Goal: Transaction & Acquisition: Purchase product/service

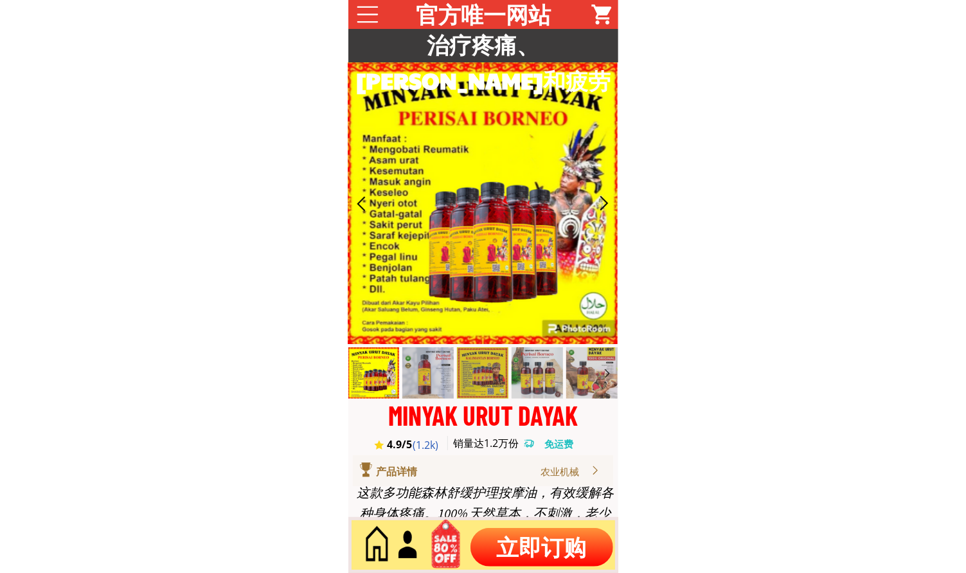
click at [566, 535] on p "立即订购" at bounding box center [541, 547] width 143 height 39
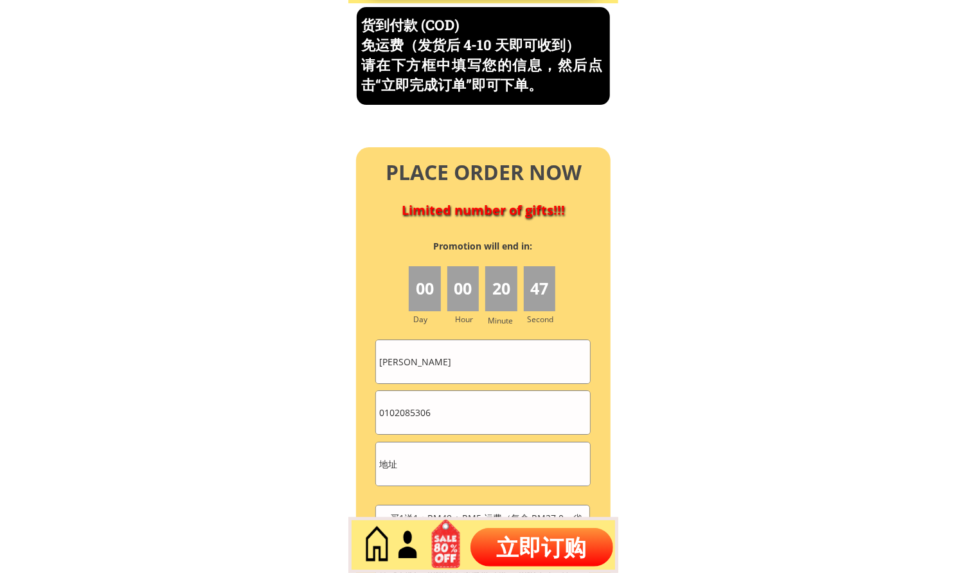
scroll to position [5496, 0]
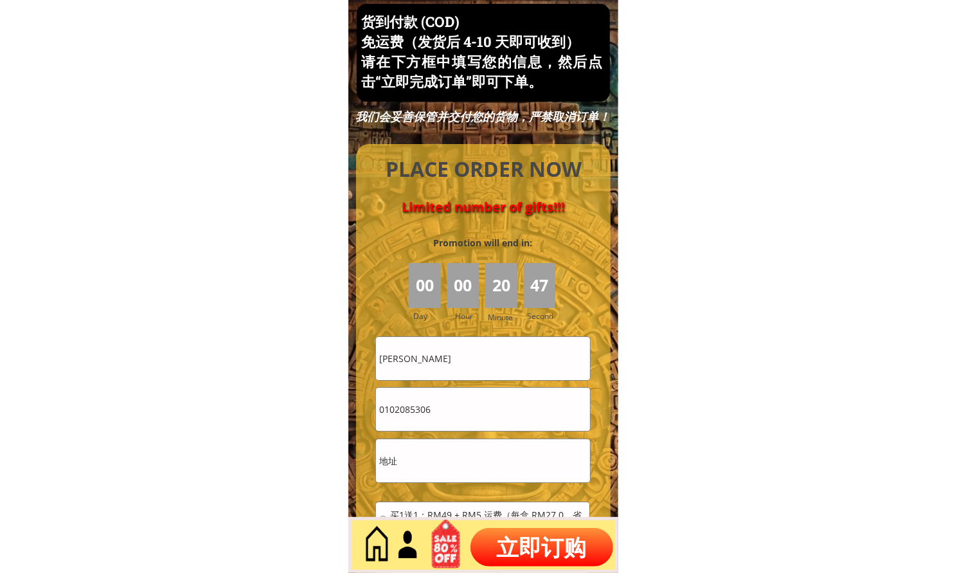
click at [477, 371] on input "[PERSON_NAME]" at bounding box center [482, 358] width 213 height 43
click at [478, 371] on input "[PERSON_NAME]" at bounding box center [482, 358] width 213 height 43
click at [481, 371] on input "[PERSON_NAME]" at bounding box center [482, 358] width 213 height 43
paste input "TAN kok hin""
type input "TAN kok hin"
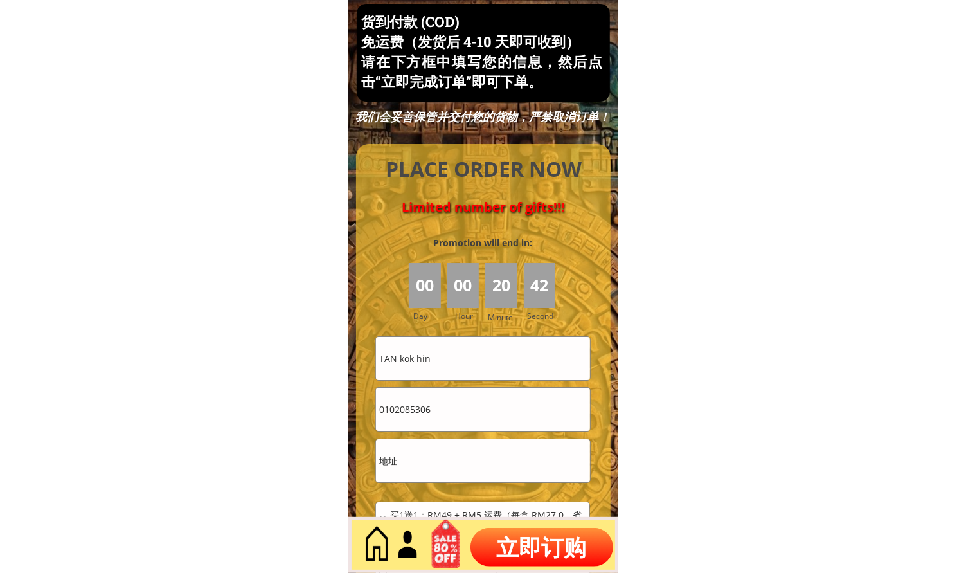
click at [480, 409] on input "0102085306" at bounding box center [482, 409] width 213 height 43
click at [480, 408] on input "0102085306" at bounding box center [482, 409] width 213 height 43
paste input "97962800"
type input "0197962800"
click at [456, 461] on input "text" at bounding box center [482, 460] width 213 height 43
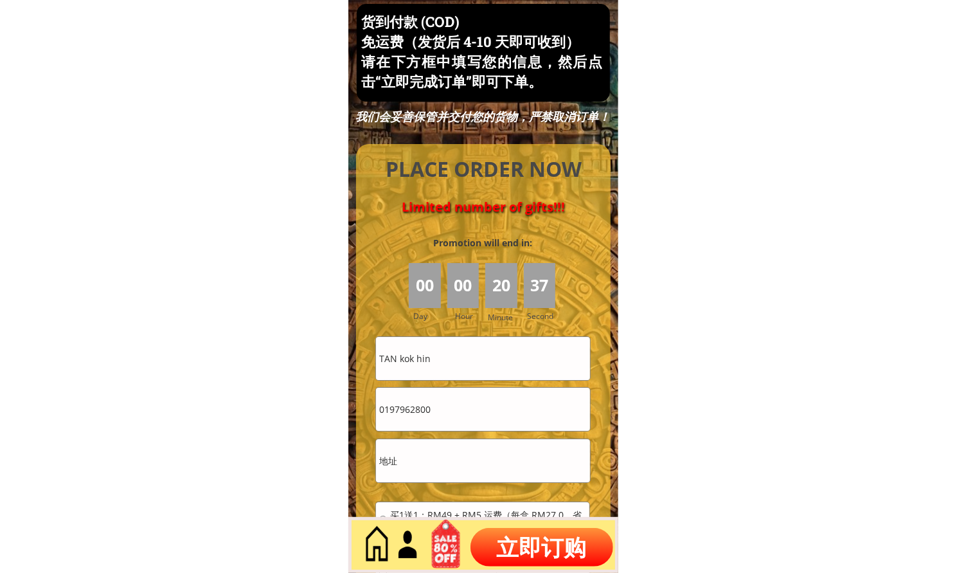
paste input "4705"
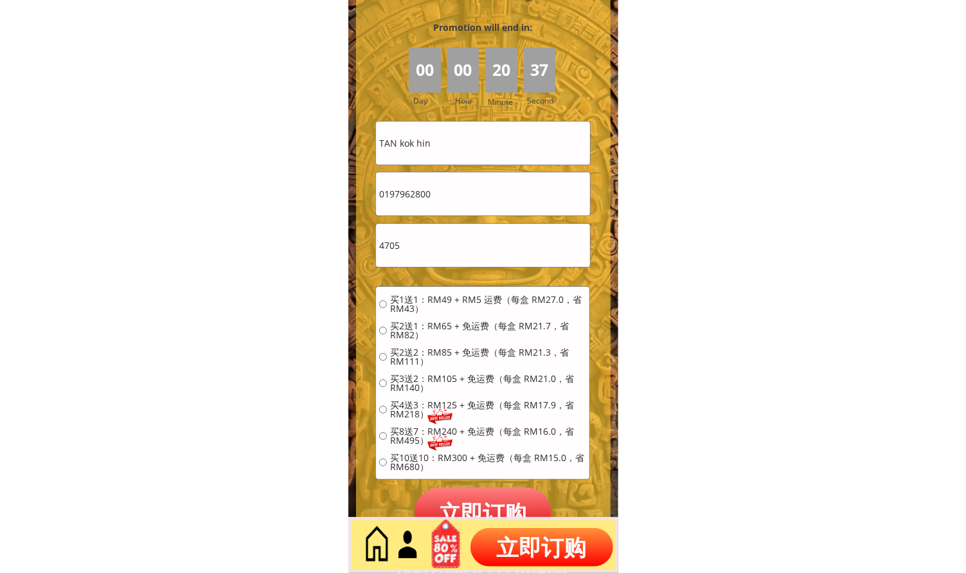
scroll to position [5734, 0]
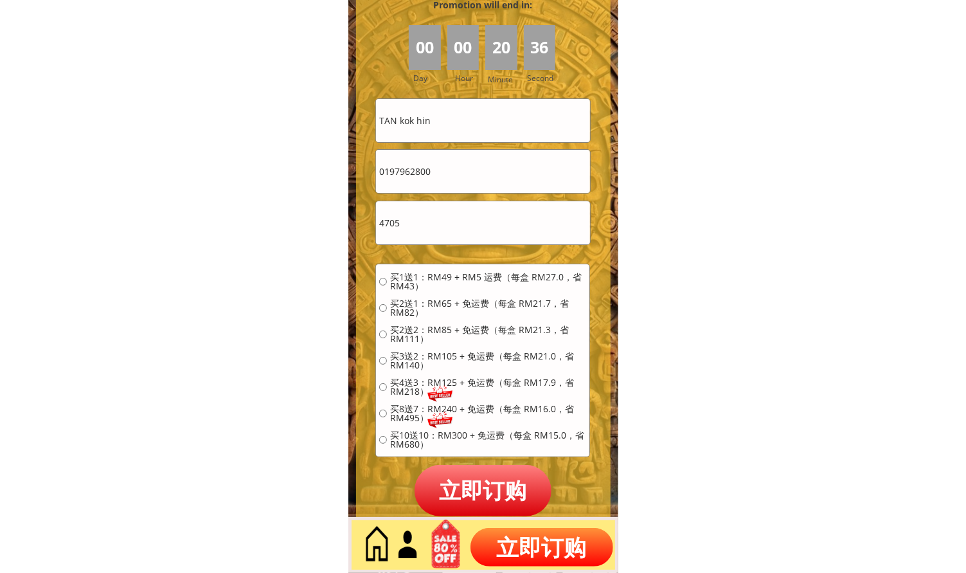
type input "4705"
click at [422, 272] on span "买1送1：RM49 + RM5 运费（每盒 RM27.0，省 RM43）" at bounding box center [488, 281] width 196 height 18
radio input "true"
click at [504, 508] on p "立即订购" at bounding box center [483, 490] width 138 height 51
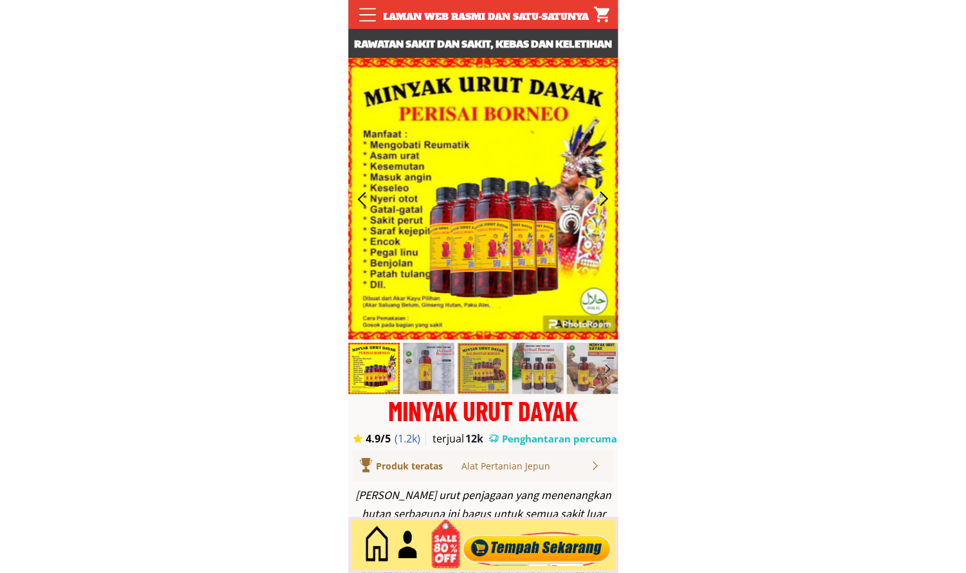
click at [569, 530] on div at bounding box center [537, 545] width 156 height 42
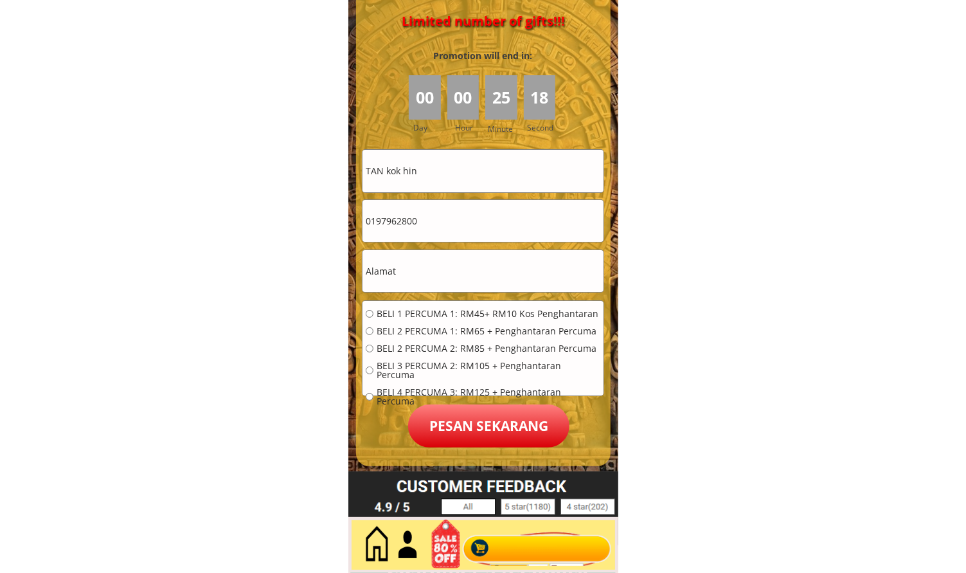
scroll to position [5813, 0]
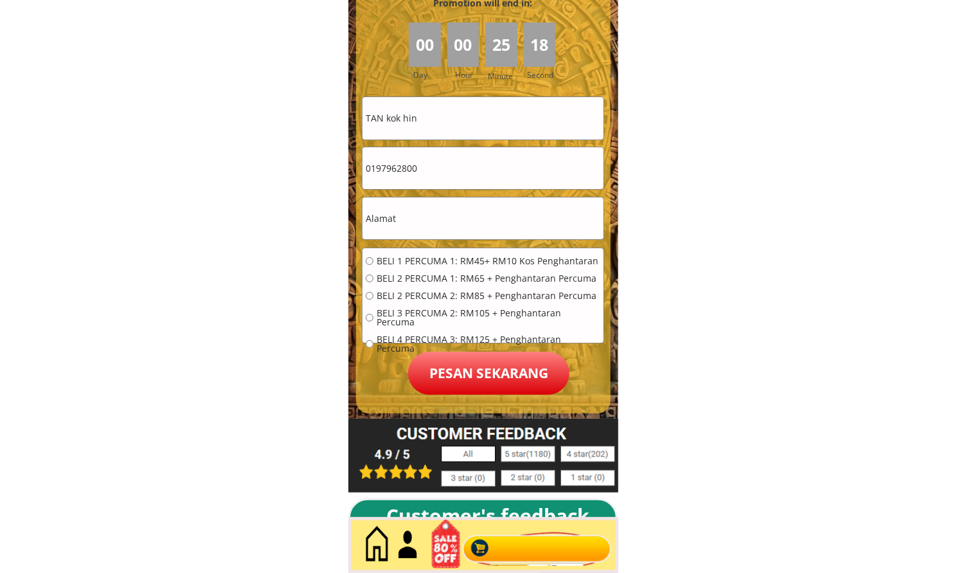
click at [463, 107] on input "TAN kok hin" at bounding box center [482, 118] width 241 height 42
paste input "Mohd Khir Bin Adna"
type input "Mohd Khir Bin Adnan"
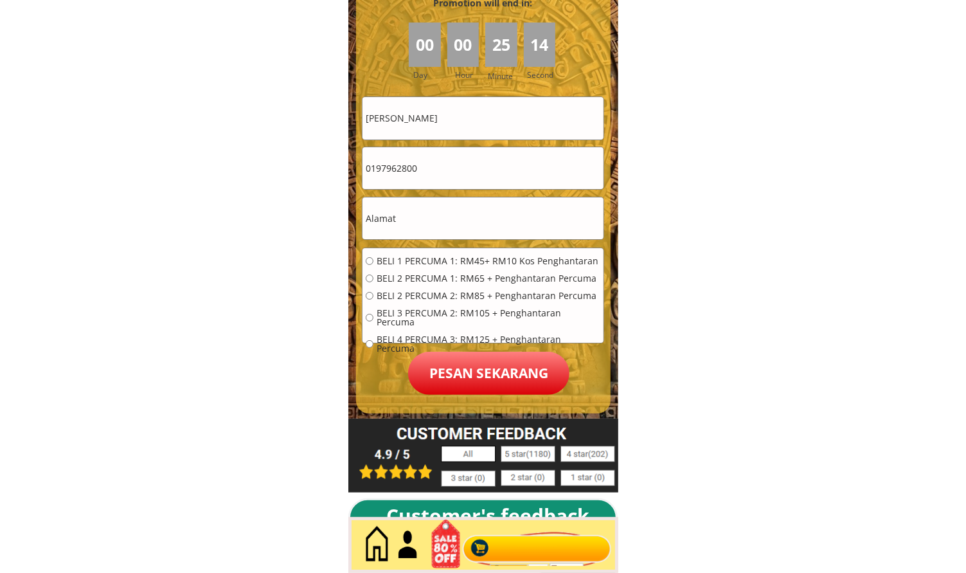
click at [452, 174] on input "0197962800" at bounding box center [482, 168] width 241 height 42
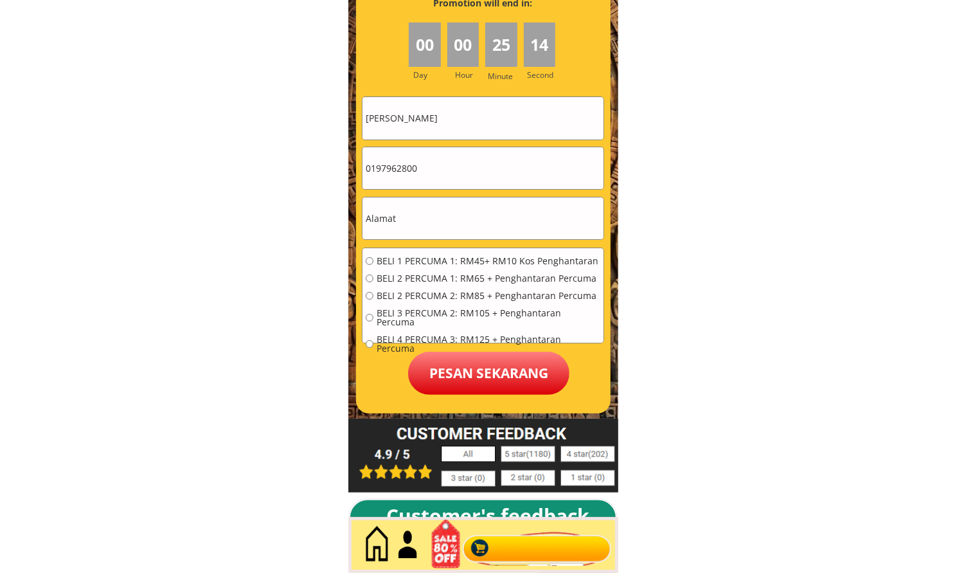
paste input "42878"
type input "0197428780"
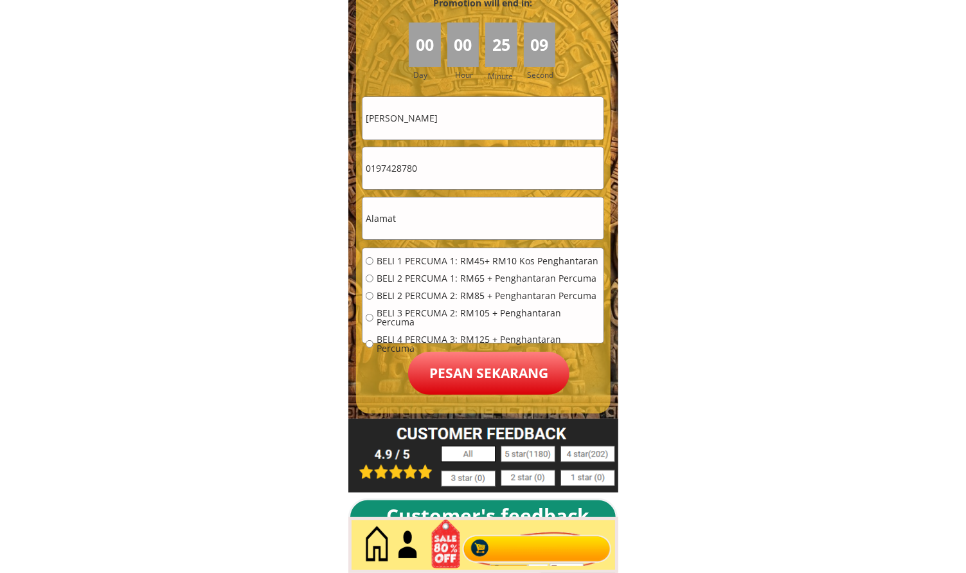
click at [459, 222] on input "text" at bounding box center [482, 218] width 241 height 42
paste input "Johor Bahru"
type input "Johor Bahru"
click at [434, 256] on span "BELI 1 PERCUMA 1: RM45+ RM10 Kos Penghantaran" at bounding box center [489, 260] width 224 height 9
radio input "true"
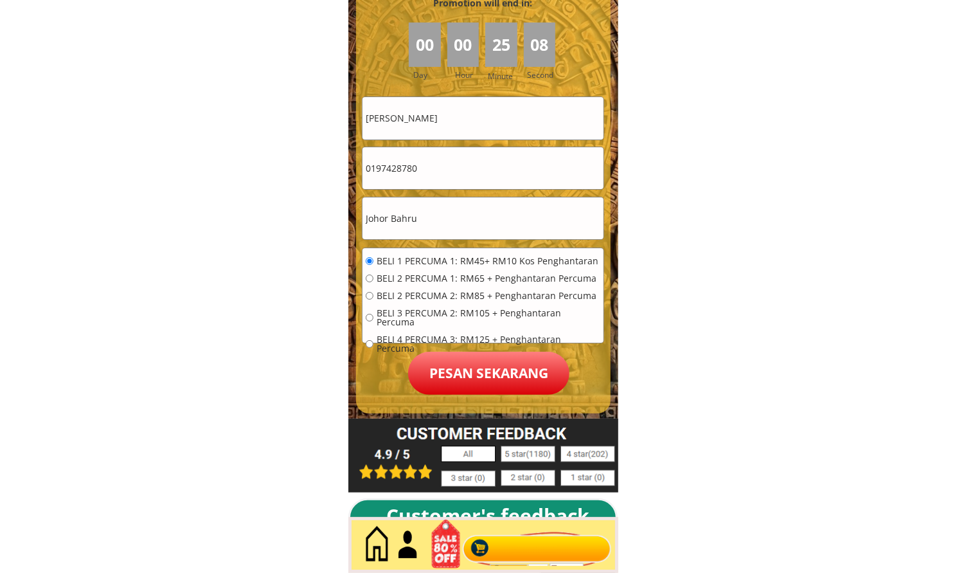
click at [472, 368] on p "Pesan sekarang" at bounding box center [488, 373] width 161 height 43
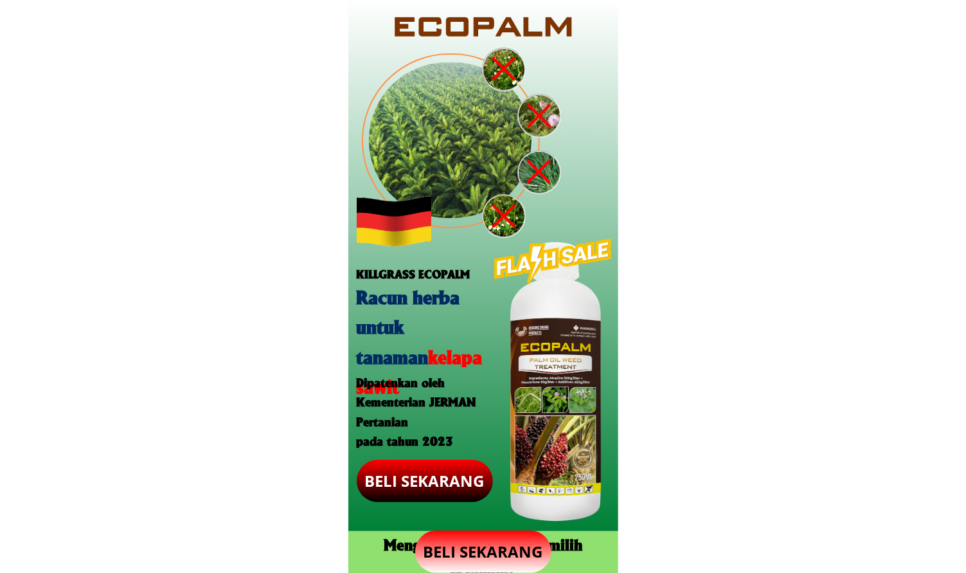
click at [506, 544] on p "BELI SEKARANG" at bounding box center [483, 551] width 136 height 42
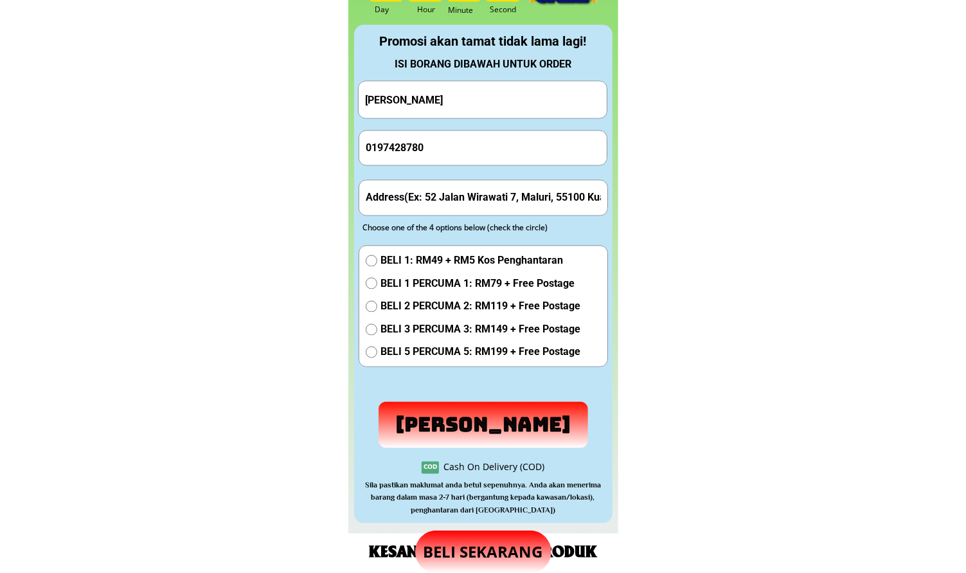
scroll to position [1320, 0]
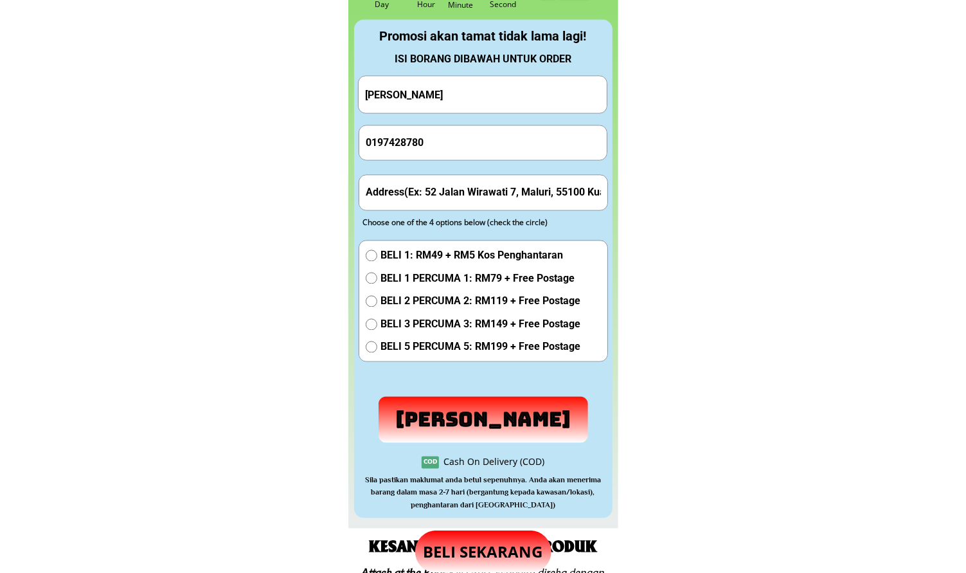
click at [426, 143] on input "0197428780" at bounding box center [483, 143] width 242 height 34
paste input "1-35274767"
click at [384, 146] on input "011-35274767" at bounding box center [483, 143] width 242 height 34
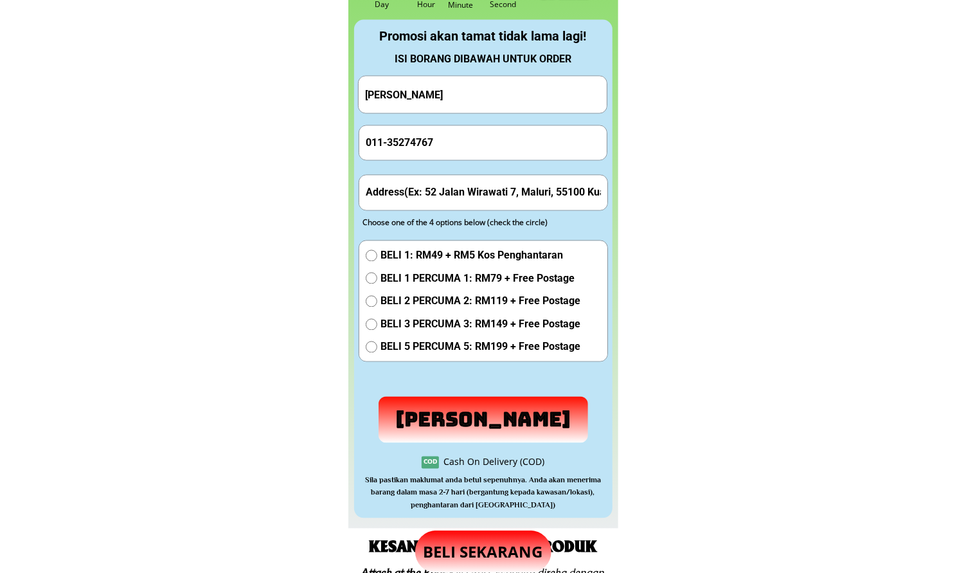
click at [388, 148] on input "011-35274767" at bounding box center [483, 143] width 242 height 34
type input "01135274767"
click at [393, 272] on span "BELI 1 PERCUMA 1: RM79 + Free Postage" at bounding box center [480, 279] width 200 height 17
radio input "true"
click at [471, 183] on input "text" at bounding box center [483, 192] width 242 height 34
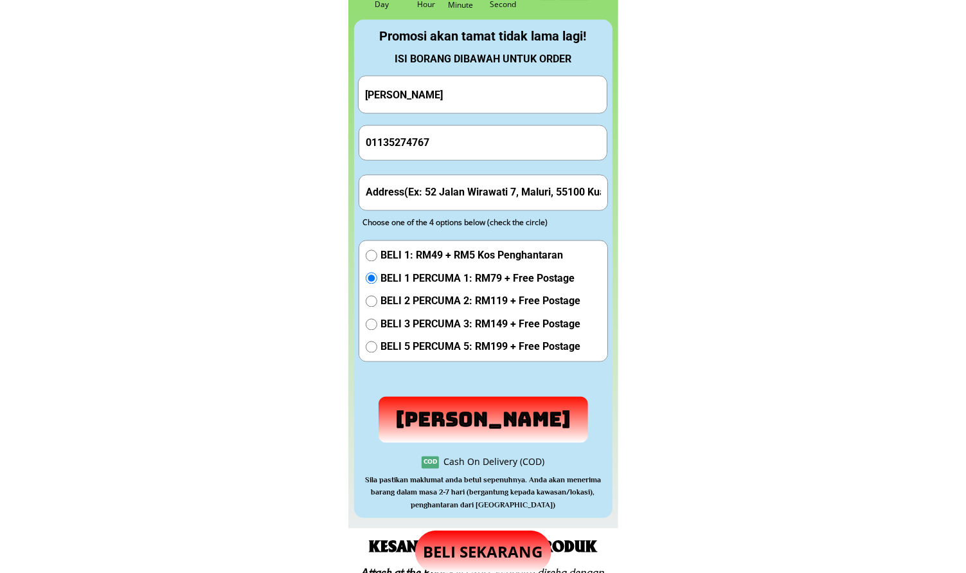
click at [471, 183] on input "text" at bounding box center [483, 192] width 242 height 34
paste input "Rh. Douglas Langi. Sg. Siong Tengah, Jln. Teku-Pasai, 96000 Sibu. Sarawak"
type input "Rh. Douglas Langi. Sg. Siong Tengah, Jln. Teku-Pasai, 96000 Sibu. Sarawak"
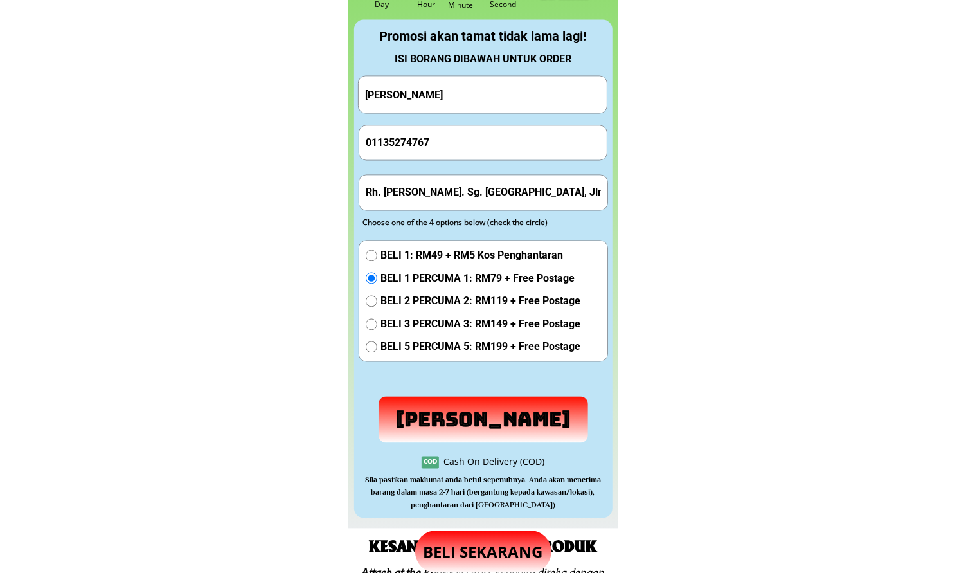
click at [465, 112] on input "Mohd Khir Bin Adnan" at bounding box center [483, 94] width 242 height 37
type input "Jackson jantai Luang"
click at [488, 413] on p "Hantar Pesanan" at bounding box center [483, 420] width 226 height 50
